Goal: Task Accomplishment & Management: Complete application form

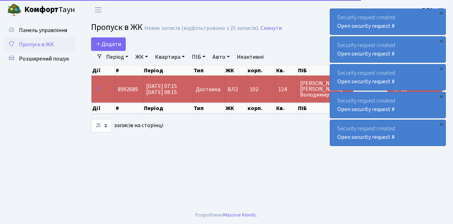
select select "25"
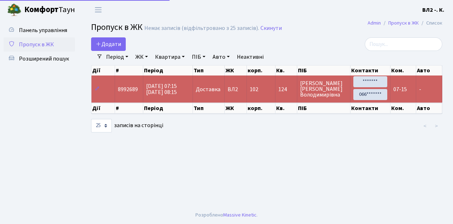
select select "25"
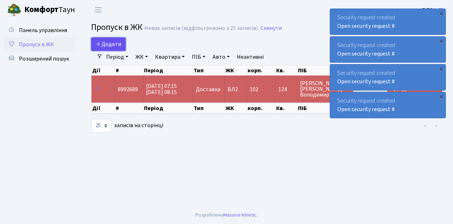
click at [123, 48] on link "Додати" at bounding box center [108, 44] width 35 height 14
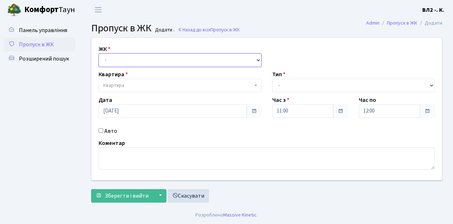
click at [257, 59] on select "- ВЛ1, Ужгородський пров., 4/1 ВЛ2, Голосіївський просп., 76 ВЛ3, пр.Голосіївсь…" at bounding box center [179, 61] width 163 height 14
select select "317"
click at [98, 54] on select "- ВЛ1, Ужгородський пров., 4/1 ВЛ2, Голосіївський просп., 76 ВЛ3, пр.Голосіївсь…" at bounding box center [179, 61] width 163 height 14
select select
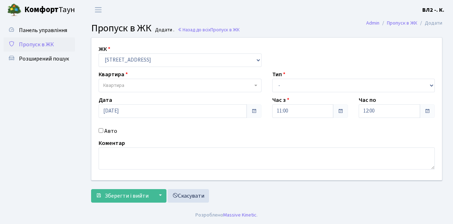
click at [255, 85] on b at bounding box center [255, 85] width 3 height 1
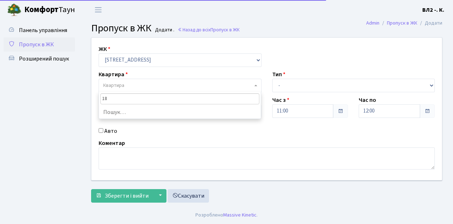
type input "188"
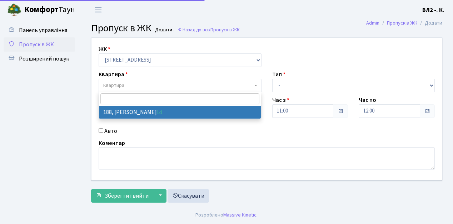
select select "40000"
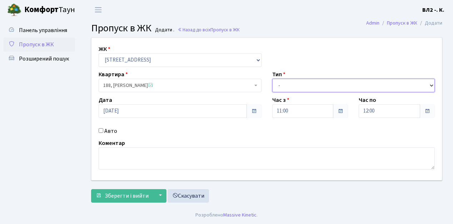
drag, startPoint x: 430, startPoint y: 85, endPoint x: 423, endPoint y: 85, distance: 7.9
click at [430, 85] on select "- Доставка Таксі Гості Сервіс" at bounding box center [353, 86] width 163 height 14
select select "1"
click at [272, 79] on select "- Доставка Таксі Гості Сервіс" at bounding box center [353, 86] width 163 height 14
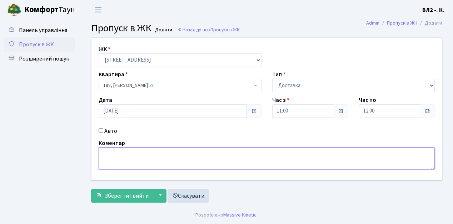
click at [107, 153] on textarea at bounding box center [266, 159] width 336 height 22
type textarea "10-58"
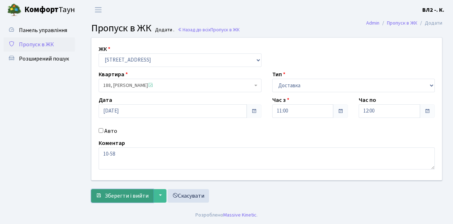
click at [109, 198] on span "Зберегти і вийти" at bounding box center [127, 196] width 44 height 8
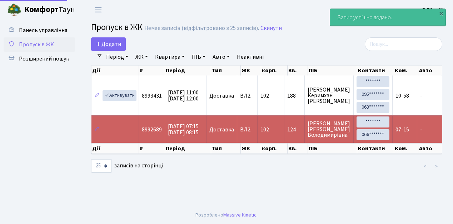
select select "25"
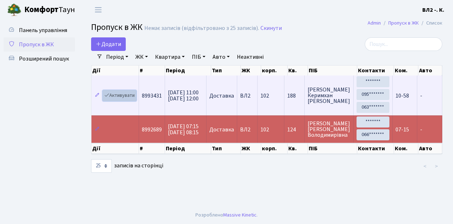
click at [134, 100] on link "Активувати" at bounding box center [119, 95] width 34 height 11
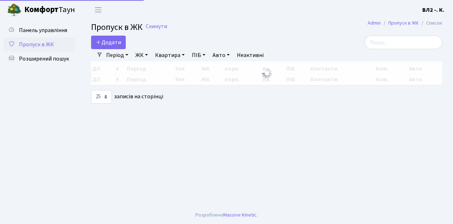
select select "25"
